Goal: Task Accomplishment & Management: Use online tool/utility

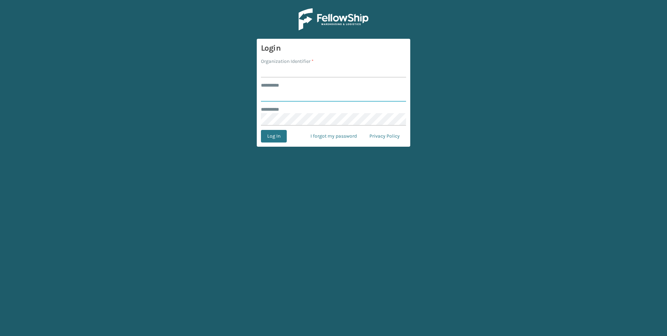
type input "***"
click at [307, 66] on input "Organization Identifier *" at bounding box center [333, 71] width 145 height 13
type input "Fellowship - West"
click at [279, 141] on button "Log In" at bounding box center [274, 136] width 26 height 13
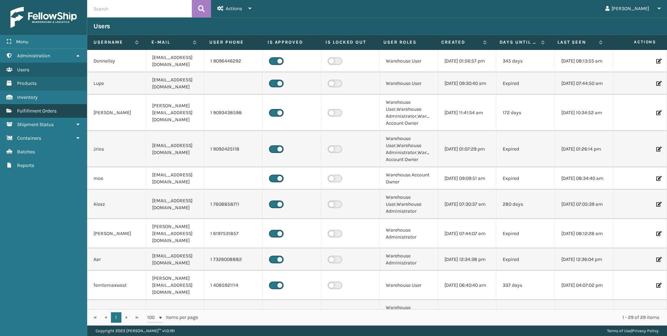
click at [50, 107] on link "Fulfillment Orders" at bounding box center [43, 111] width 87 height 14
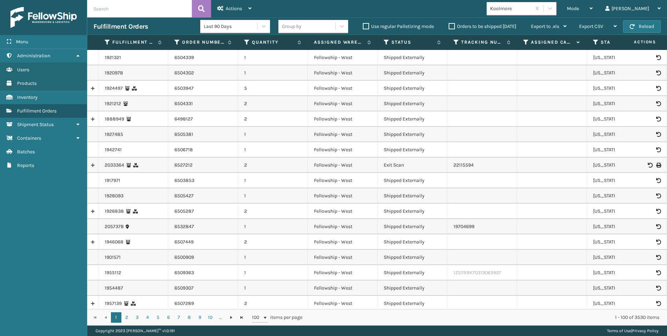
click at [532, 6] on div "Koolmore" at bounding box center [511, 8] width 42 height 7
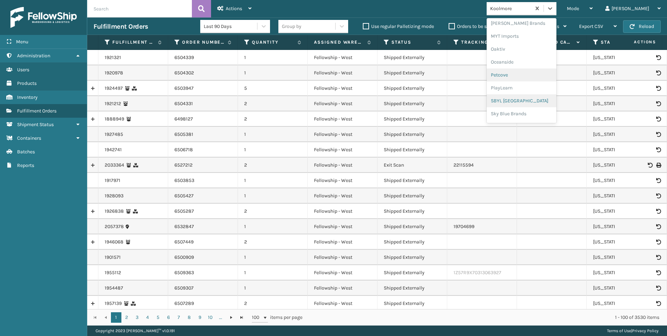
scroll to position [350, 0]
click at [541, 103] on div "SleepGeekz" at bounding box center [522, 102] width 70 height 13
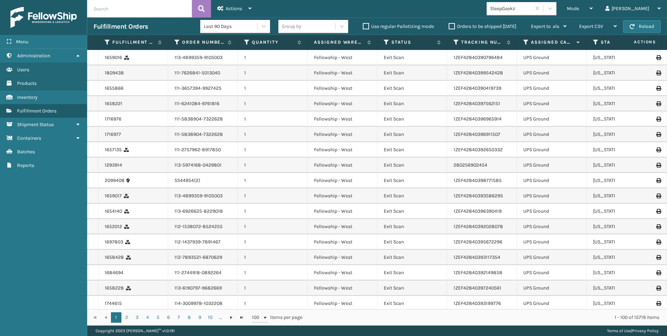
click at [595, 17] on div "Fulfillment Orders Last 90 Days Group by Use regular Palletizing mode Orders to…" at bounding box center [377, 25] width 580 height 17
click at [579, 10] on span "Mode" at bounding box center [573, 9] width 12 height 6
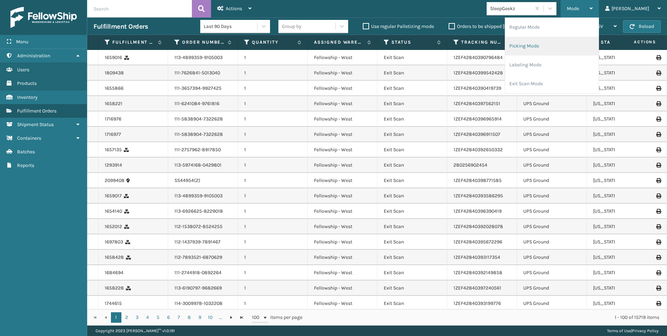
click at [584, 38] on li "Picking Mode" at bounding box center [551, 46] width 93 height 19
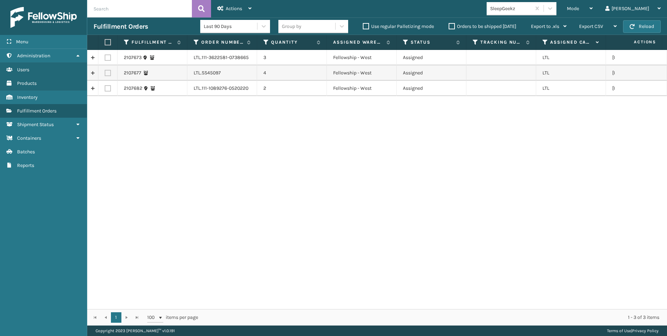
click at [108, 41] on label at bounding box center [107, 42] width 4 height 6
click at [105, 41] on input "checkbox" at bounding box center [105, 42] width 0 height 5
checkbox input "true"
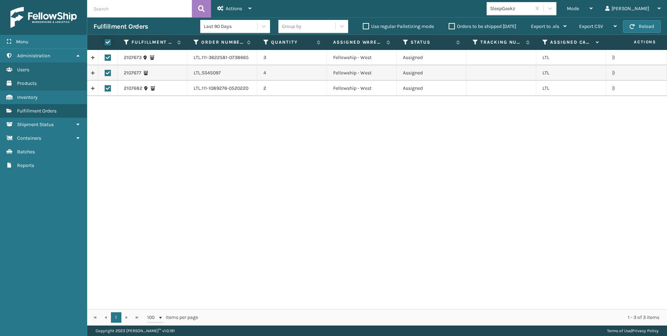
checkbox input "true"
click at [253, 7] on div "Actions Settings Remove All Filters Export Labels Create Picking Batch" at bounding box center [234, 8] width 47 height 17
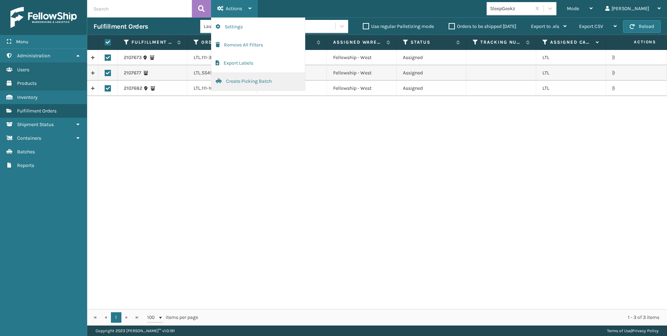
click at [263, 83] on button "Create Picking Batch" at bounding box center [257, 81] width 93 height 18
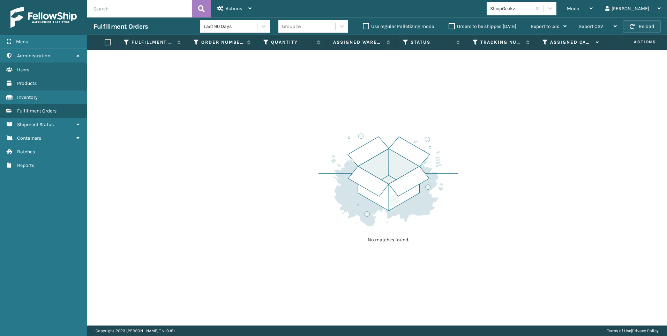
click at [657, 28] on button "Reload" at bounding box center [642, 26] width 38 height 13
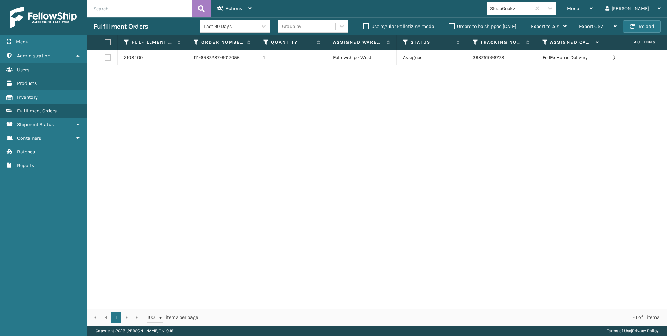
click at [532, 11] on div "SleepGeekz" at bounding box center [511, 8] width 42 height 7
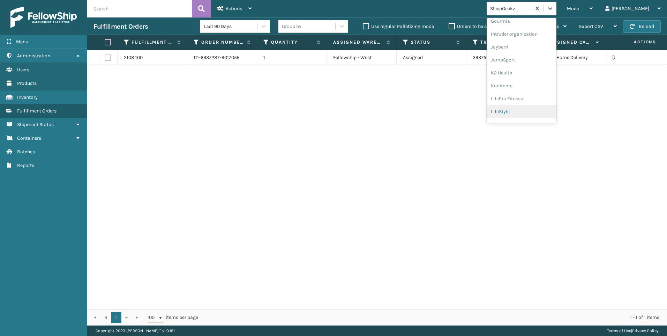
scroll to position [221, 0]
click at [547, 49] on div "Koolmore" at bounding box center [522, 50] width 70 height 13
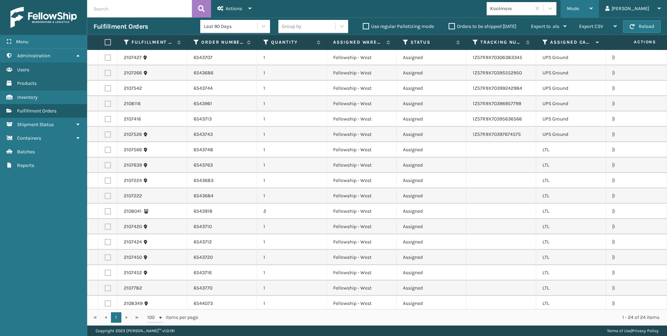
click at [593, 13] on div "Mode" at bounding box center [580, 8] width 26 height 17
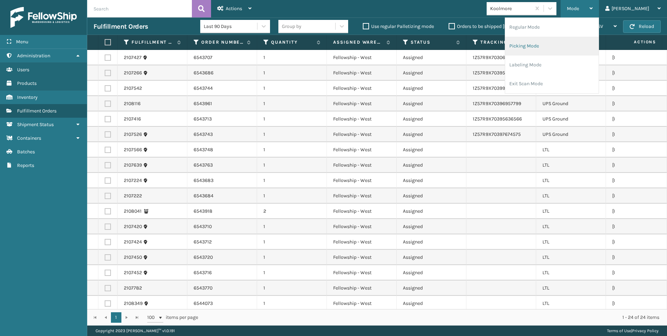
click at [568, 41] on li "Picking Mode" at bounding box center [551, 46] width 93 height 19
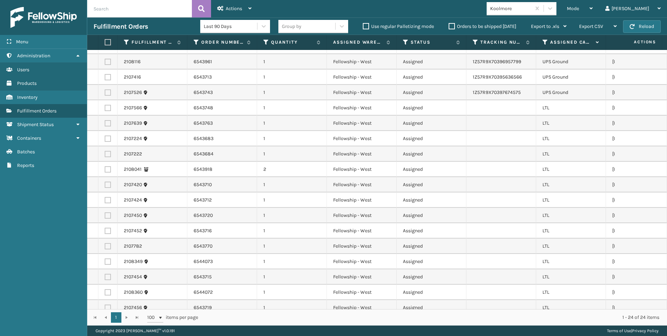
scroll to position [115, 0]
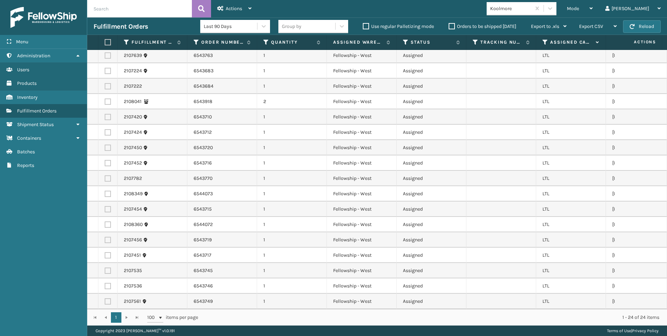
click at [548, 40] on div "Assigned Carrier Service" at bounding box center [570, 42] width 57 height 6
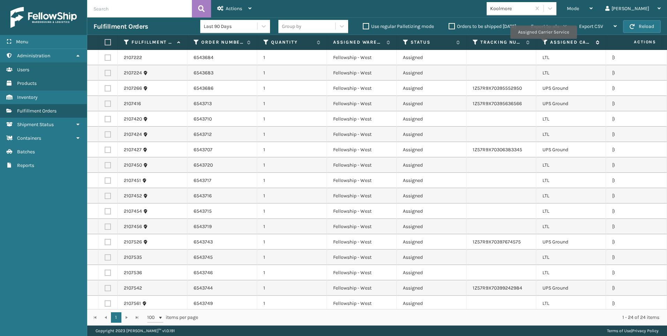
click at [543, 44] on icon at bounding box center [545, 42] width 6 height 6
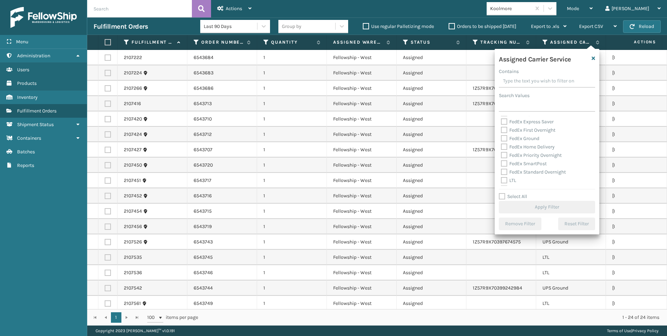
scroll to position [70, 0]
click at [516, 149] on div "LTL" at bounding box center [547, 150] width 92 height 8
click at [510, 155] on div "Amazon Transportation Air Amazon Transportation Ground FedEx 2Day FedEx 2Day A.…" at bounding box center [547, 151] width 96 height 70
click at [510, 151] on label "LTL" at bounding box center [508, 151] width 15 height 6
click at [501, 151] on input "LTL" at bounding box center [501, 148] width 0 height 5
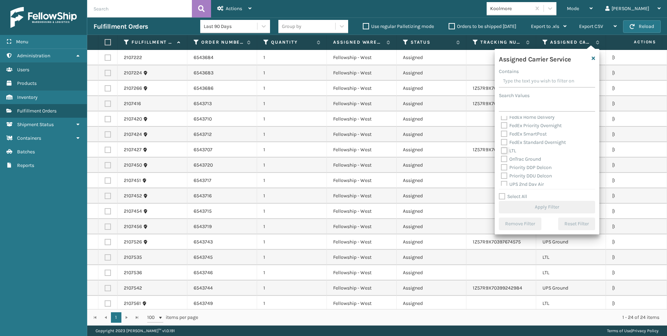
checkbox input "true"
click at [529, 207] on button "Apply Filter" at bounding box center [547, 207] width 96 height 13
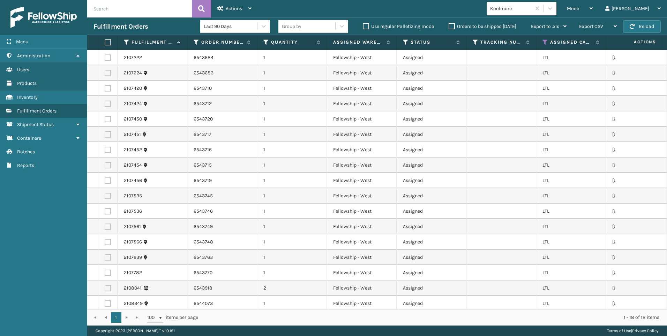
click at [106, 40] on label at bounding box center [107, 42] width 4 height 6
click at [105, 40] on input "checkbox" at bounding box center [105, 42] width 0 height 5
checkbox input "true"
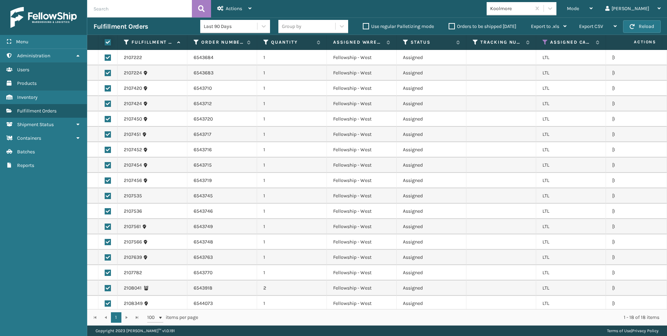
checkbox input "true"
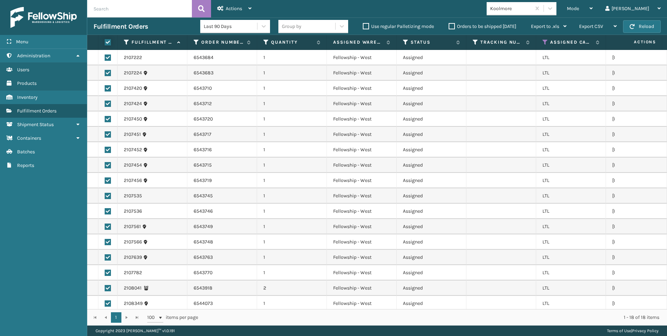
checkbox input "true"
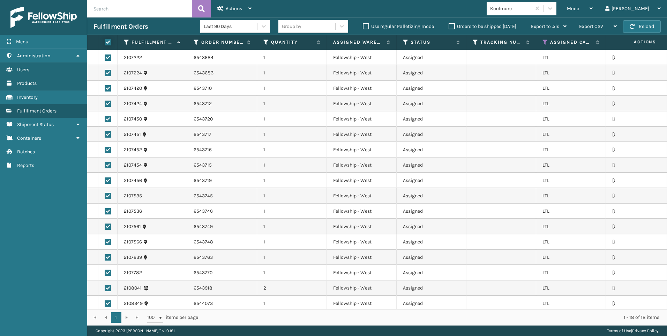
checkbox input "true"
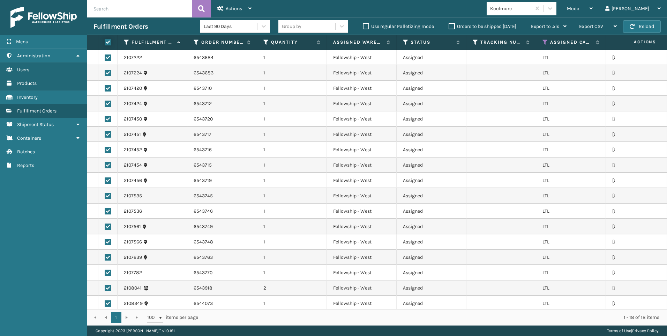
checkbox input "true"
click at [236, 9] on span "Actions" at bounding box center [234, 9] width 16 height 6
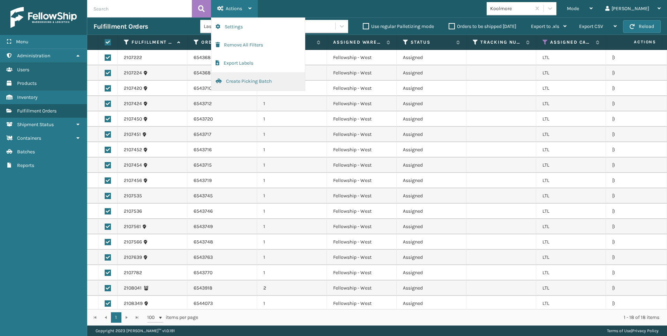
click at [251, 77] on button "Create Picking Batch" at bounding box center [257, 81] width 93 height 18
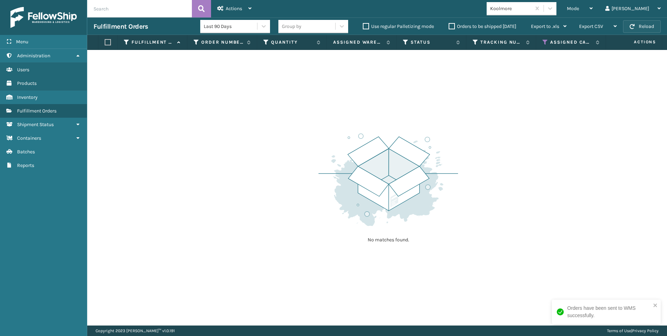
click at [632, 28] on span "button" at bounding box center [632, 26] width 5 height 5
click at [532, 5] on div "Koolmore" at bounding box center [511, 8] width 42 height 7
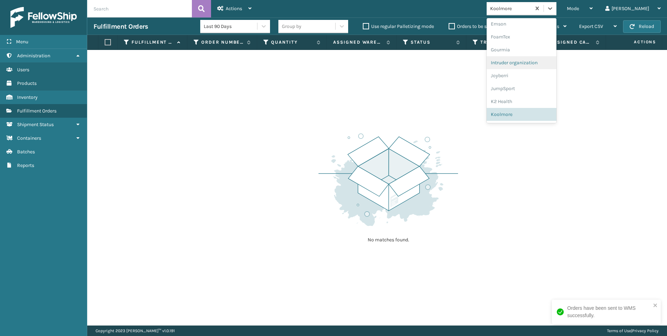
scroll to position [124, 0]
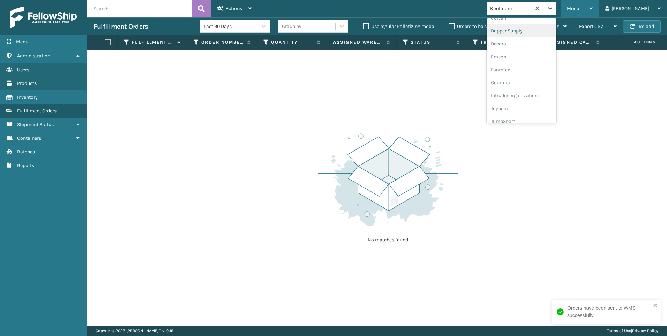
click at [579, 9] on span "Mode" at bounding box center [573, 9] width 12 height 6
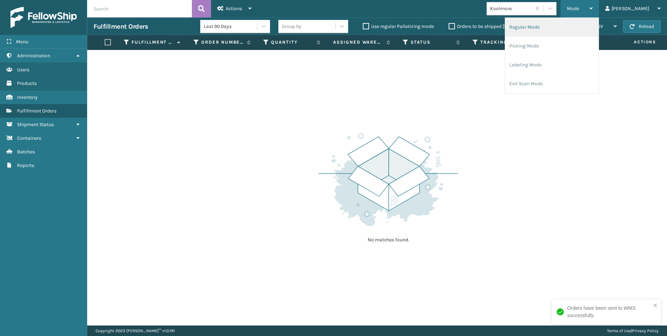
click at [566, 25] on li "Regular Mode" at bounding box center [551, 27] width 93 height 19
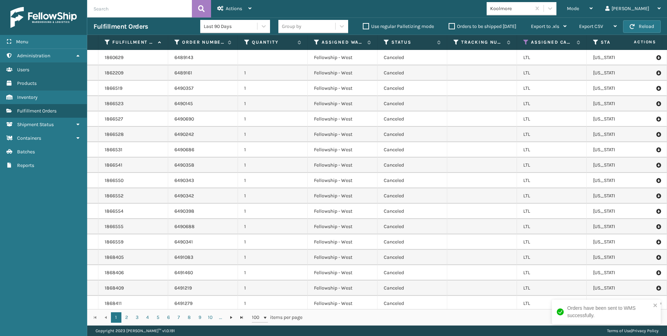
click at [530, 112] on td "LTL" at bounding box center [552, 118] width 70 height 15
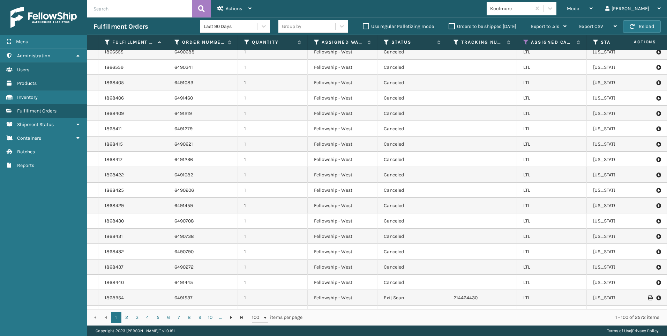
scroll to position [0, 0]
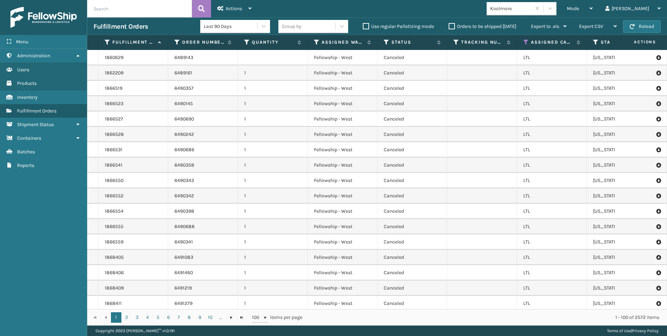
click at [121, 1] on input "text" at bounding box center [139, 8] width 105 height 17
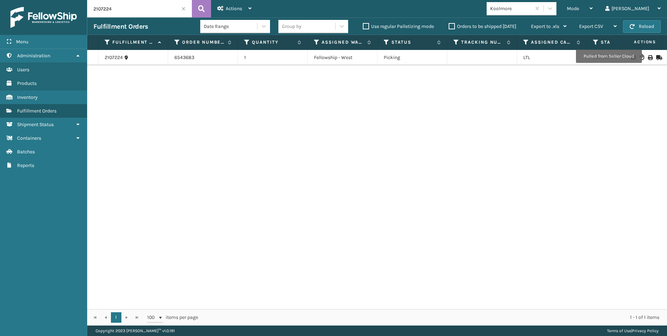
click at [648, 56] on icon at bounding box center [650, 57] width 4 height 5
click at [110, 20] on div "Fulfillment Orders Date Range Group by Use regular Palletizing mode Orders to b…" at bounding box center [377, 25] width 580 height 17
drag, startPoint x: 112, startPoint y: 12, endPoint x: 10, endPoint y: 2, distance: 101.7
click at [31, 0] on div "Menu Administration Users Products Inventory Fulfillment Orders Shipment Status…" at bounding box center [333, 0] width 667 height 0
click at [648, 59] on icon at bounding box center [650, 57] width 4 height 5
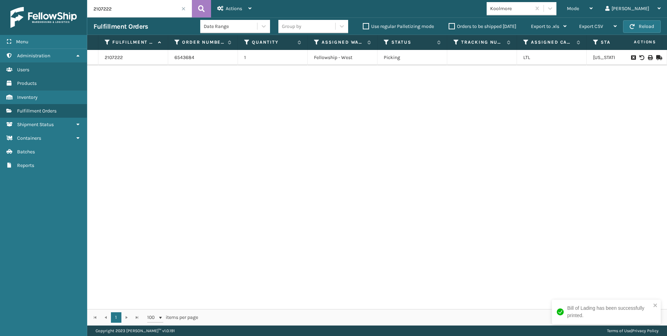
drag, startPoint x: 112, startPoint y: 8, endPoint x: 64, endPoint y: 8, distance: 48.1
click at [65, 0] on div "Menu Administration Users Products Inventory Fulfillment Orders Shipment Status…" at bounding box center [333, 0] width 667 height 0
type input "2"
click at [648, 58] on icon at bounding box center [650, 57] width 4 height 5
drag, startPoint x: 116, startPoint y: 7, endPoint x: 29, endPoint y: 5, distance: 87.2
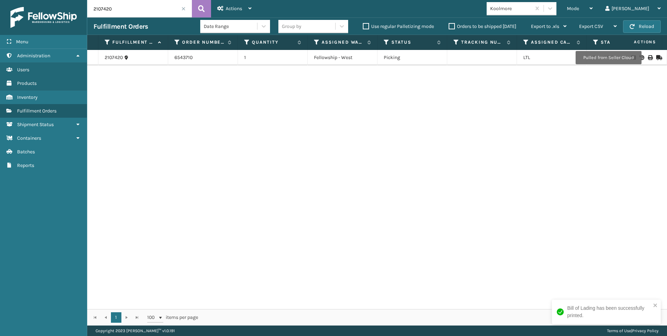
click at [60, 0] on div "Menu Administration Users Products Inventory Fulfillment Orders Shipment Status…" at bounding box center [333, 0] width 667 height 0
click at [648, 58] on icon at bounding box center [650, 57] width 4 height 5
drag, startPoint x: 126, startPoint y: 15, endPoint x: 25, endPoint y: 13, distance: 101.2
click at [35, 0] on div "Menu Administration Users Products Inventory Fulfillment Orders Shipment Status…" at bounding box center [333, 0] width 667 height 0
click at [648, 55] on icon at bounding box center [650, 57] width 4 height 5
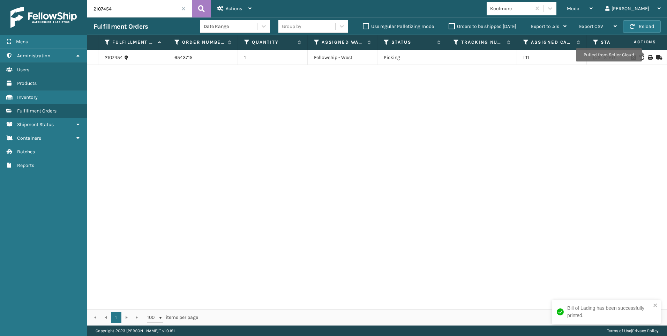
drag, startPoint x: 118, startPoint y: 12, endPoint x: 49, endPoint y: 11, distance: 68.7
click at [49, 0] on div "Menu Administration Users Products Inventory Fulfillment Orders Shipment Status…" at bounding box center [333, 0] width 667 height 0
click at [648, 58] on icon at bounding box center [650, 57] width 4 height 5
drag, startPoint x: 85, startPoint y: 11, endPoint x: 8, endPoint y: 12, distance: 77.8
click at [29, 0] on div "Menu Administration Users Products Inventory Fulfillment Orders Shipment Status…" at bounding box center [333, 0] width 667 height 0
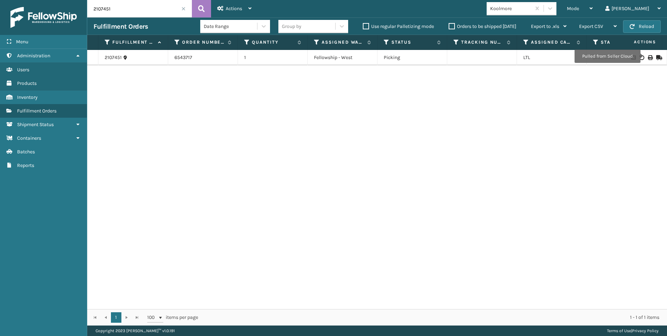
click at [648, 56] on icon at bounding box center [650, 57] width 4 height 5
click at [12, 0] on div "Menu Administration Users Products Inventory Fulfillment Orders Shipment Status…" at bounding box center [333, 0] width 667 height 0
click at [648, 55] on icon at bounding box center [650, 57] width 4 height 5
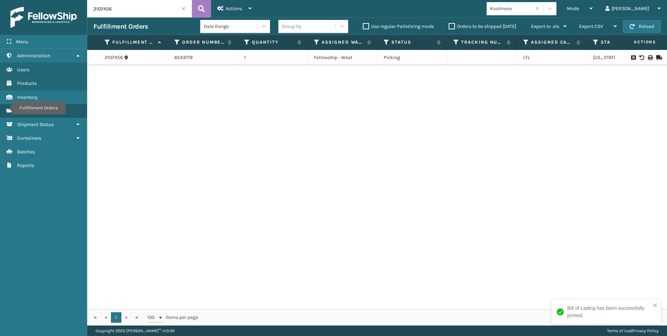
drag, startPoint x: 131, startPoint y: 2, endPoint x: 2, endPoint y: 7, distance: 128.5
click at [8, 0] on div "Menu Fulfillment Orders Administration Fulfillment Orders Users Fulfillment Ord…" at bounding box center [333, 0] width 667 height 0
click at [648, 56] on icon at bounding box center [650, 57] width 4 height 5
drag, startPoint x: 113, startPoint y: 11, endPoint x: 58, endPoint y: 8, distance: 55.2
click at [58, 0] on div "Menu Fulfillment Orders Administration Fulfillment Orders Users Fulfillment Ord…" at bounding box center [333, 0] width 667 height 0
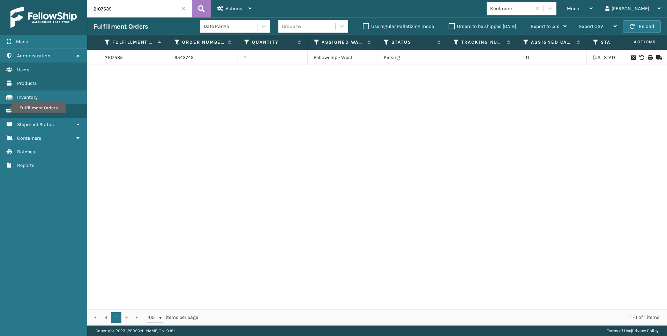
click at [648, 58] on icon at bounding box center [650, 57] width 4 height 5
click at [145, 144] on div "2107535 6543745 1 Fellowship - West Picking LTL [US_STATE]" at bounding box center [377, 179] width 580 height 259
click at [129, 17] on div "Fulfillment Orders Date Range Group by Use regular Palletizing mode Orders to b…" at bounding box center [377, 25] width 580 height 17
drag, startPoint x: 125, startPoint y: 13, endPoint x: 32, endPoint y: 12, distance: 93.1
click at [34, 0] on div "Menu Fulfillment Orders Administration Fulfillment Orders Users Fulfillment Ord…" at bounding box center [333, 0] width 667 height 0
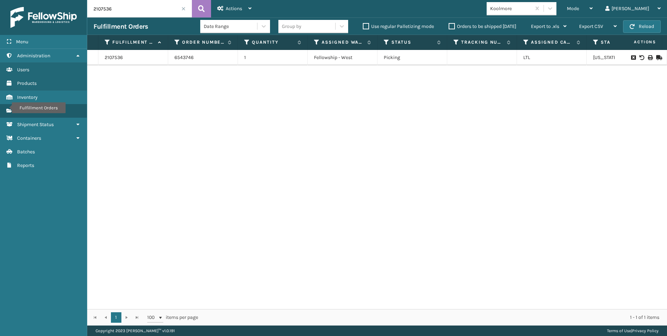
click at [648, 59] on icon at bounding box center [650, 57] width 4 height 5
drag, startPoint x: 119, startPoint y: 6, endPoint x: 19, endPoint y: 5, distance: 99.8
click at [37, 0] on div "Menu Fulfillment Orders Administration Fulfillment Orders Users Fulfillment Ord…" at bounding box center [333, 0] width 667 height 0
click at [648, 59] on icon at bounding box center [650, 57] width 4 height 5
click at [115, 9] on input "2107566" at bounding box center [139, 8] width 105 height 17
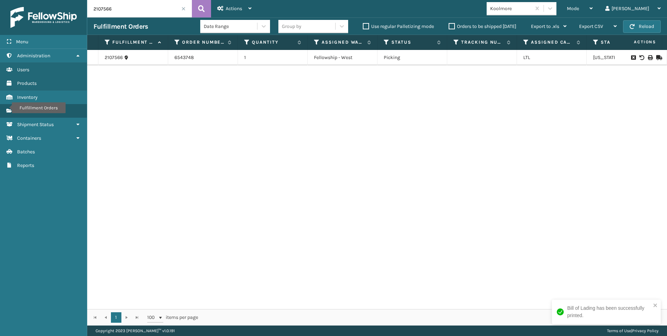
drag, startPoint x: 107, startPoint y: 9, endPoint x: 57, endPoint y: 10, distance: 50.9
click at [75, 0] on div "Menu Fulfillment Orders Administration Fulfillment Orders Users Fulfillment Ord…" at bounding box center [333, 0] width 667 height 0
click at [648, 59] on icon at bounding box center [650, 57] width 4 height 5
drag, startPoint x: 119, startPoint y: 7, endPoint x: 14, endPoint y: 6, distance: 105.3
click at [42, 0] on div "Menu Fulfillment Orders Administration Fulfillment Orders Users Fulfillment Ord…" at bounding box center [333, 0] width 667 height 0
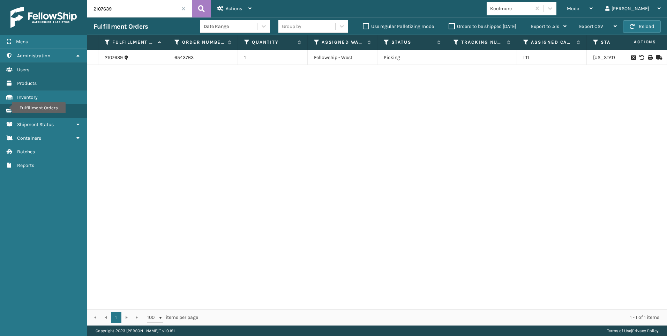
click at [642, 56] on div at bounding box center [640, 57] width 39 height 5
click at [648, 56] on icon at bounding box center [650, 57] width 4 height 5
drag, startPoint x: 146, startPoint y: 7, endPoint x: 0, endPoint y: 13, distance: 145.9
click at [9, 0] on div "Menu Fulfillment Orders Administration Fulfillment Orders Users Fulfillment Ord…" at bounding box center [333, 0] width 667 height 0
click at [648, 57] on icon at bounding box center [650, 57] width 4 height 5
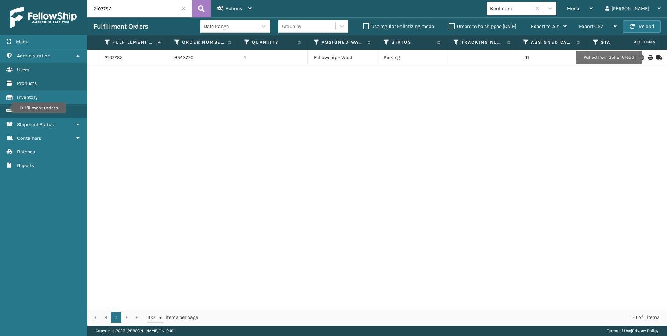
drag, startPoint x: 91, startPoint y: 13, endPoint x: 63, endPoint y: 11, distance: 27.2
click at [64, 0] on div "Menu Fulfillment Orders Administration Fulfillment Orders Users Fulfillment Ord…" at bounding box center [333, 0] width 667 height 0
click at [648, 55] on icon at bounding box center [650, 57] width 4 height 5
drag, startPoint x: 101, startPoint y: 9, endPoint x: 0, endPoint y: 7, distance: 100.8
click at [31, 0] on div "Menu Fulfillment Orders Administration Fulfillment Orders Users Fulfillment Ord…" at bounding box center [333, 0] width 667 height 0
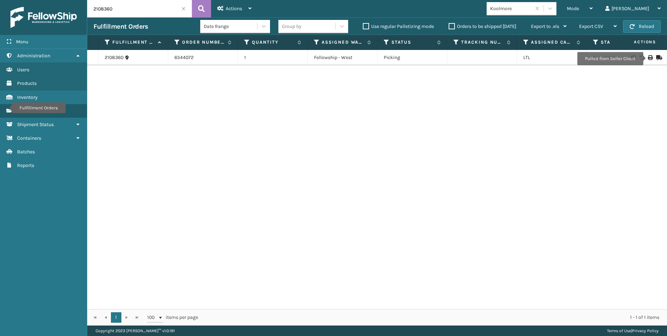
click at [648, 59] on icon at bounding box center [650, 57] width 4 height 5
drag, startPoint x: 39, startPoint y: 9, endPoint x: 0, endPoint y: 7, distance: 39.1
click at [12, 0] on div "Menu Fulfillment Orders Administration Fulfillment Orders Users Fulfillment Ord…" at bounding box center [333, 0] width 667 height 0
type input "2108349"
click at [648, 57] on icon at bounding box center [650, 57] width 4 height 5
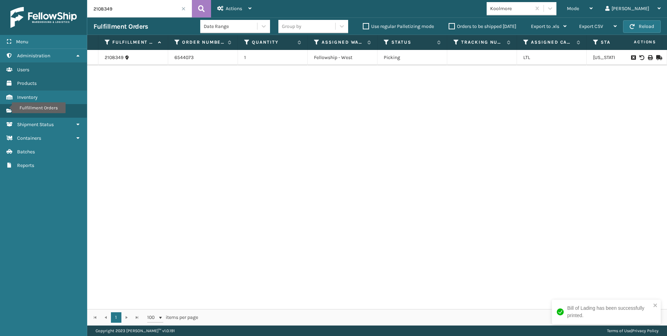
drag, startPoint x: 145, startPoint y: 5, endPoint x: 54, endPoint y: 6, distance: 90.3
click at [54, 0] on div "Menu Fulfillment Orders Administration Fulfillment Orders Users Fulfillment Ord…" at bounding box center [333, 0] width 667 height 0
